Goal: Find contact information: Find contact information

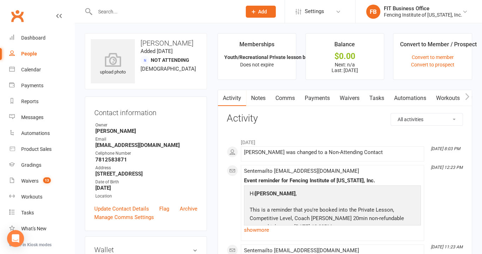
click at [126, 10] on input "text" at bounding box center [165, 12] width 144 height 10
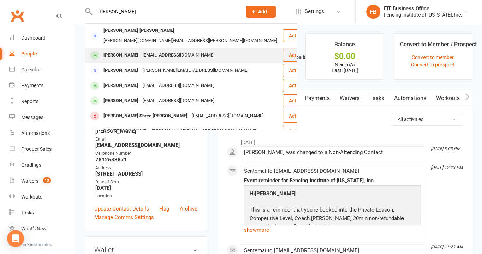
type input "[PERSON_NAME]"
click at [119, 50] on div "[PERSON_NAME]" at bounding box center [120, 55] width 39 height 10
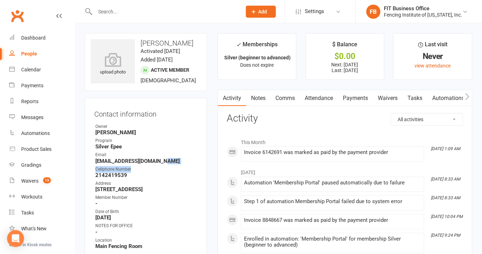
drag, startPoint x: 157, startPoint y: 164, endPoint x: 142, endPoint y: 165, distance: 14.9
click at [142, 165] on ul "Owner [PERSON_NAME] Program Silver Epee Email [EMAIL_ADDRESS][DOMAIN_NAME] Cell…" at bounding box center [145, 186] width 103 height 126
drag, startPoint x: 142, startPoint y: 165, endPoint x: 164, endPoint y: 159, distance: 22.7
click at [164, 159] on strong "[EMAIL_ADDRESS][DOMAIN_NAME]" at bounding box center [146, 161] width 102 height 6
click at [175, 158] on strong "[EMAIL_ADDRESS][DOMAIN_NAME]" at bounding box center [146, 161] width 102 height 6
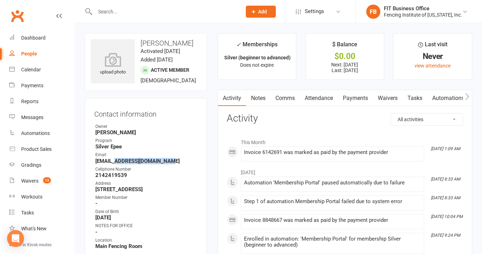
drag, startPoint x: 171, startPoint y: 162, endPoint x: 112, endPoint y: 162, distance: 59.3
click at [112, 162] on strong "[EMAIL_ADDRESS][DOMAIN_NAME]" at bounding box center [146, 161] width 102 height 6
drag, startPoint x: 112, startPoint y: 162, endPoint x: 96, endPoint y: 161, distance: 15.6
click at [96, 161] on strong "[EMAIL_ADDRESS][DOMAIN_NAME]" at bounding box center [146, 161] width 102 height 6
drag, startPoint x: 96, startPoint y: 161, endPoint x: 102, endPoint y: 159, distance: 6.3
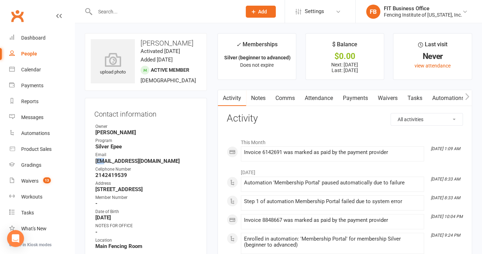
click at [102, 159] on strong "[EMAIL_ADDRESS][DOMAIN_NAME]" at bounding box center [146, 161] width 102 height 6
click at [95, 163] on li "Email [EMAIL_ADDRESS][DOMAIN_NAME]" at bounding box center [145, 158] width 103 height 12
drag, startPoint x: 95, startPoint y: 162, endPoint x: 172, endPoint y: 158, distance: 77.1
click at [172, 158] on strong "[EMAIL_ADDRESS][DOMAIN_NAME]" at bounding box center [146, 161] width 102 height 6
drag, startPoint x: 172, startPoint y: 158, endPoint x: 156, endPoint y: 161, distance: 16.2
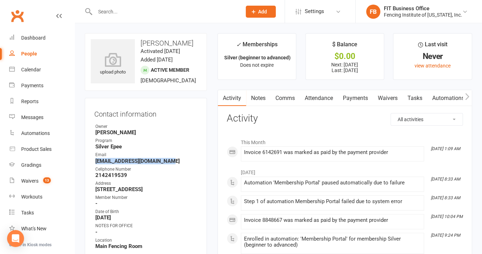
copy strong "[EMAIL_ADDRESS][DOMAIN_NAME]"
